Goal: Obtain resource: Download file/media

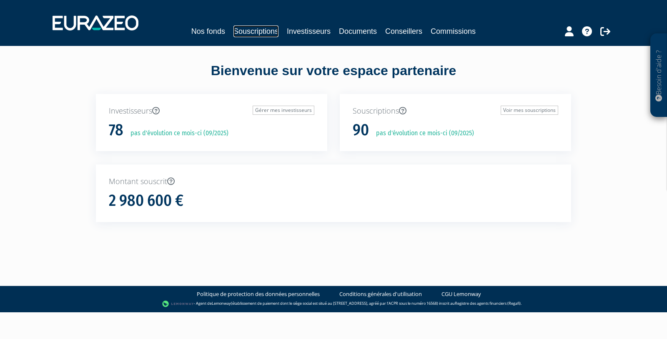
click at [265, 30] on link "Souscriptions" at bounding box center [255, 31] width 45 height 12
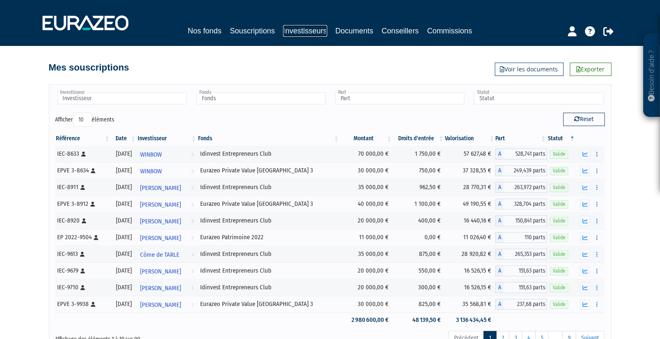
click at [308, 30] on link "Investisseurs" at bounding box center [305, 31] width 44 height 12
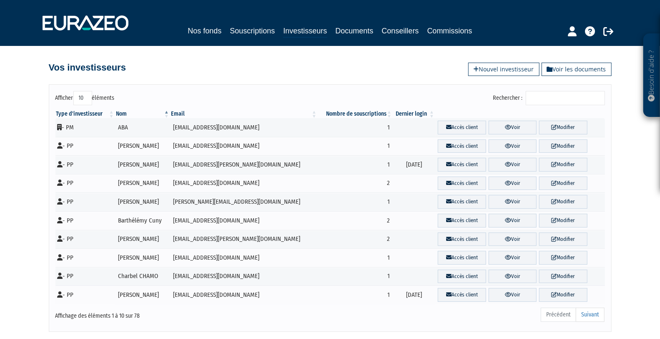
click at [570, 101] on input "Rechercher :" at bounding box center [565, 98] width 79 height 14
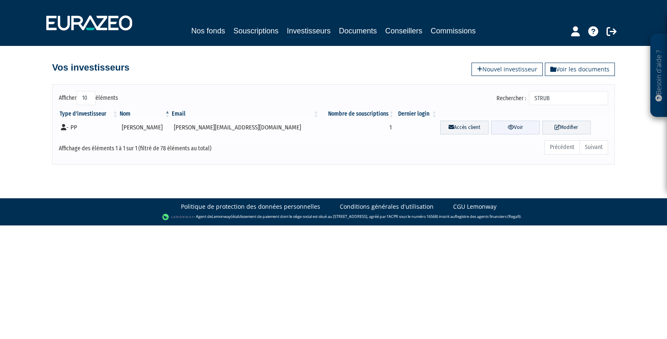
type input "STRUB"
click at [506, 126] on link "Voir" at bounding box center [515, 128] width 48 height 14
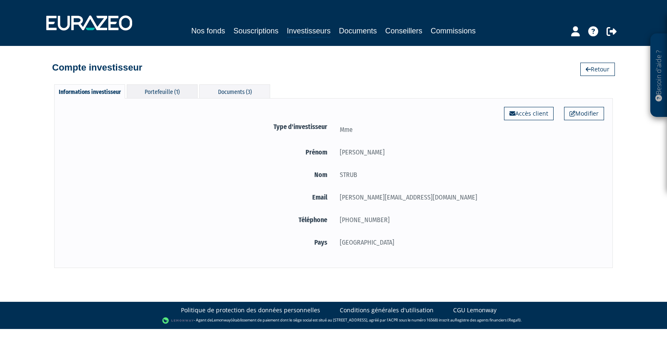
click at [162, 88] on div "Portefeuille (1)" at bounding box center [162, 91] width 71 height 14
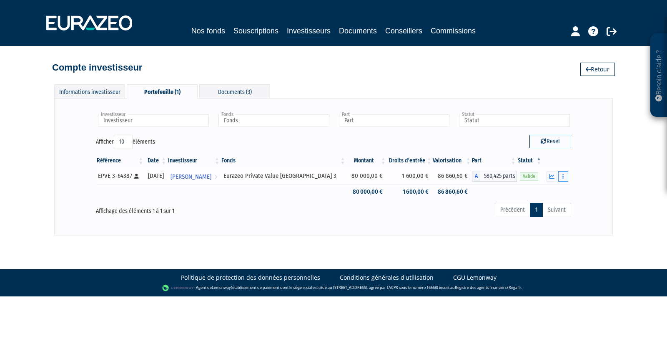
click at [565, 176] on button "button" at bounding box center [563, 176] width 10 height 10
click at [604, 192] on div "Investisseur [PERSON_NAME] Investisseur Fonds Eurazeo Private Value Europe 3 Fo…" at bounding box center [333, 166] width 559 height 137
click at [551, 174] on icon "button" at bounding box center [551, 175] width 5 height 5
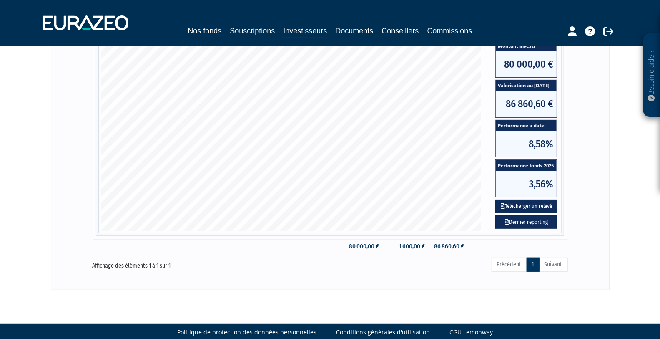
scroll to position [185, 0]
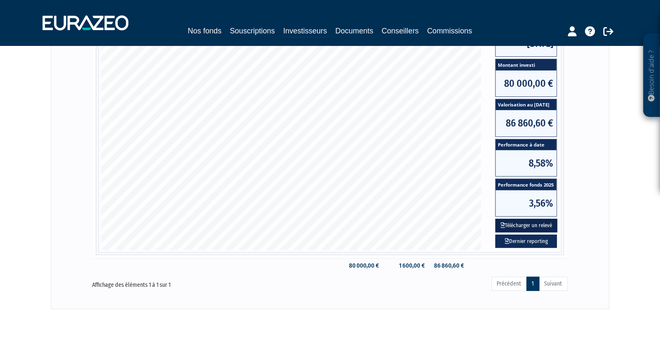
click at [538, 223] on button "Télécharger un relevé" at bounding box center [526, 225] width 62 height 14
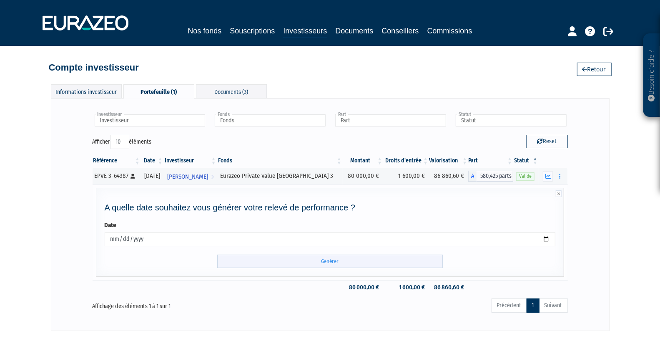
click at [334, 258] on input "Générer" at bounding box center [330, 261] width 226 height 14
click at [642, 253] on div "Besoin d'aide ? × J'ai besoin d'aide Si vous avez une question à propos du fonc…" at bounding box center [330, 165] width 660 height 331
click at [549, 174] on icon "button" at bounding box center [547, 175] width 5 height 5
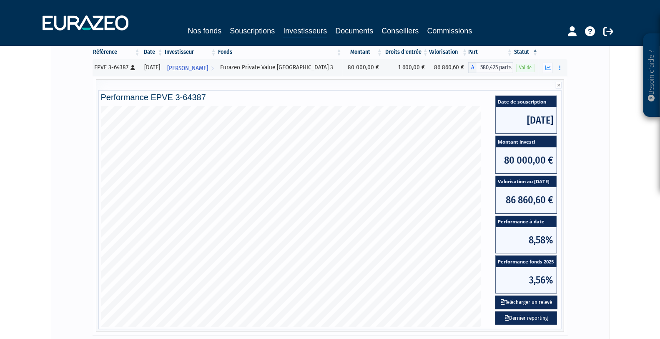
scroll to position [105, 0]
